Goal: Browse casually: Explore the website without a specific task or goal

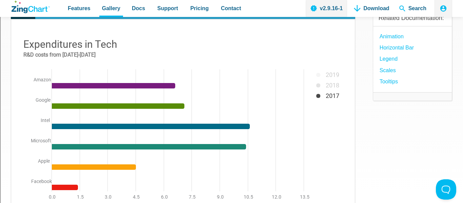
scroll to position [81, 0]
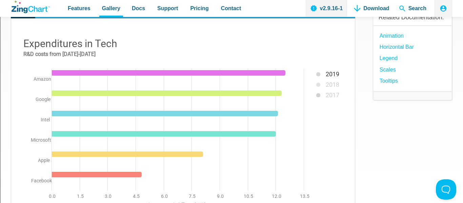
click at [317, 97] on img "App Content" at bounding box center [183, 125] width 330 height 180
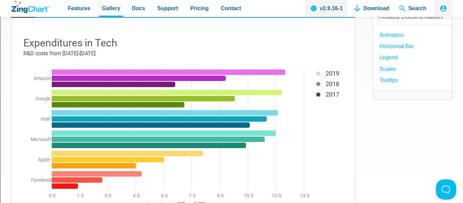
scroll to position [76, 0]
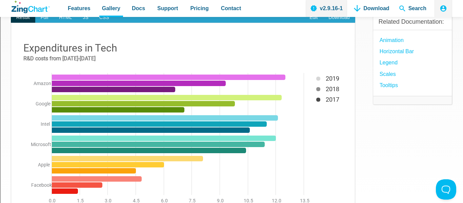
click at [197, 107] on img "App Content" at bounding box center [183, 129] width 330 height 180
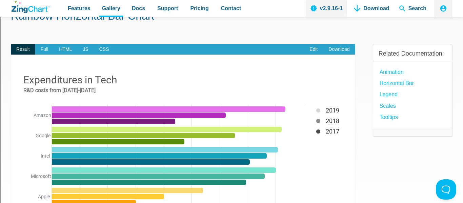
scroll to position [0, 0]
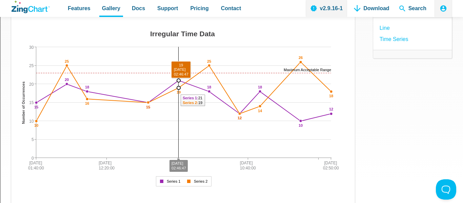
scroll to position [91, 0]
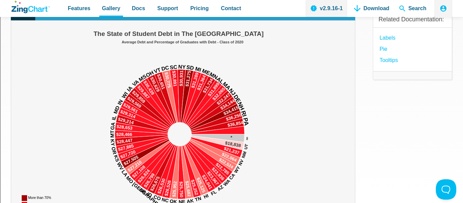
scroll to position [80, 0]
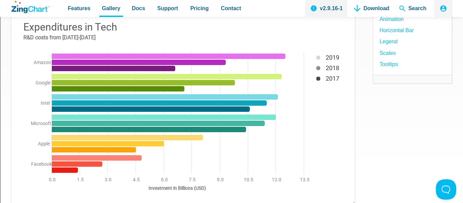
scroll to position [96, 0]
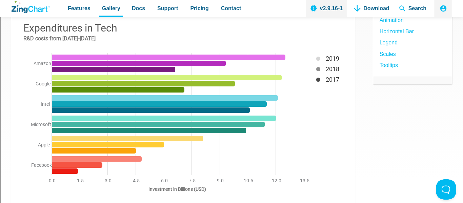
click at [320, 68] on img "App Content" at bounding box center [183, 109] width 330 height 180
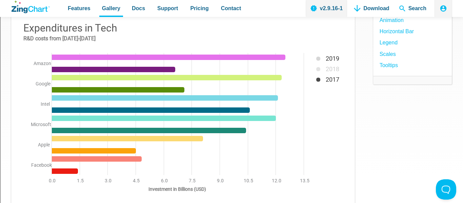
click at [331, 74] on img "App Content" at bounding box center [183, 109] width 330 height 180
